Goal: Check status: Check status

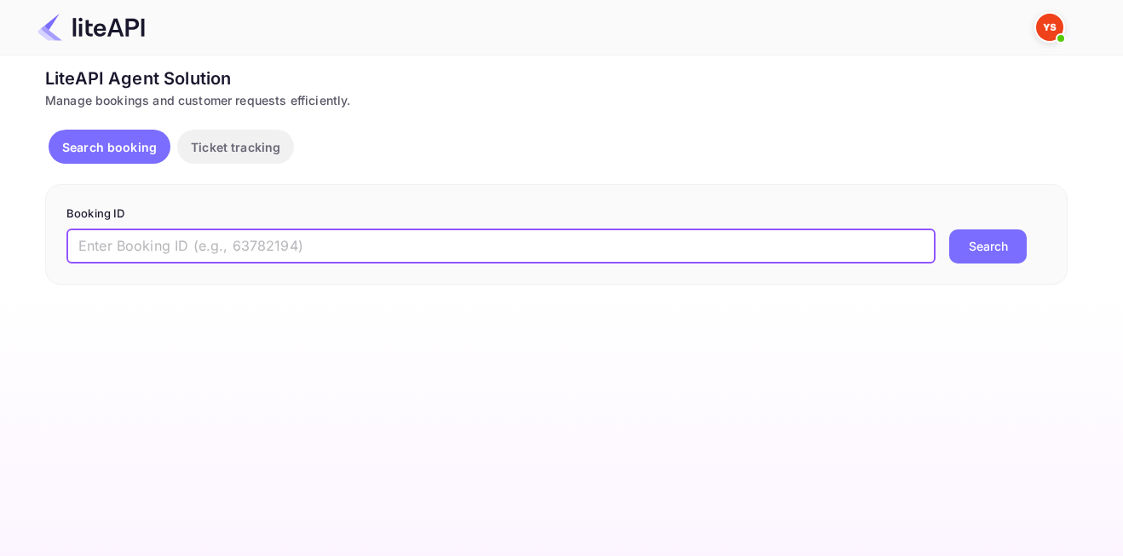
click at [386, 258] on input "text" at bounding box center [500, 246] width 869 height 34
paste input "8878172"
type input "8878172"
click at [1003, 259] on button "Search" at bounding box center [988, 246] width 78 height 34
